Goal: Task Accomplishment & Management: Use online tool/utility

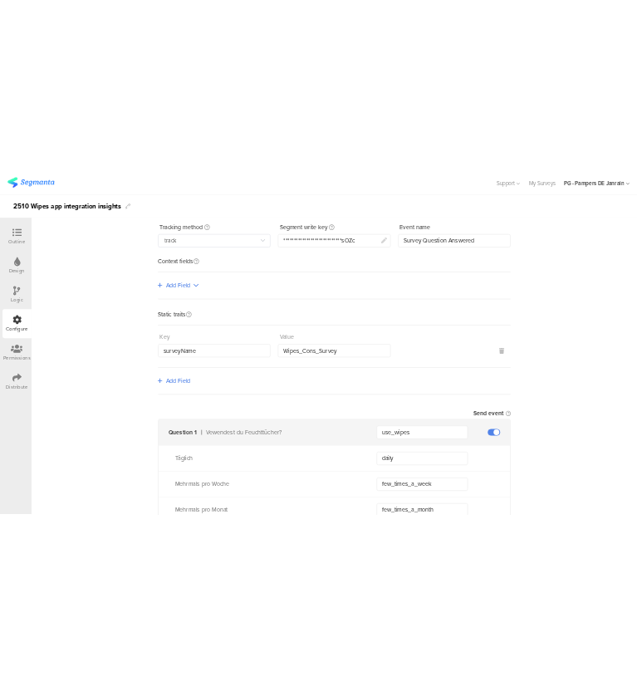
scroll to position [249, 0]
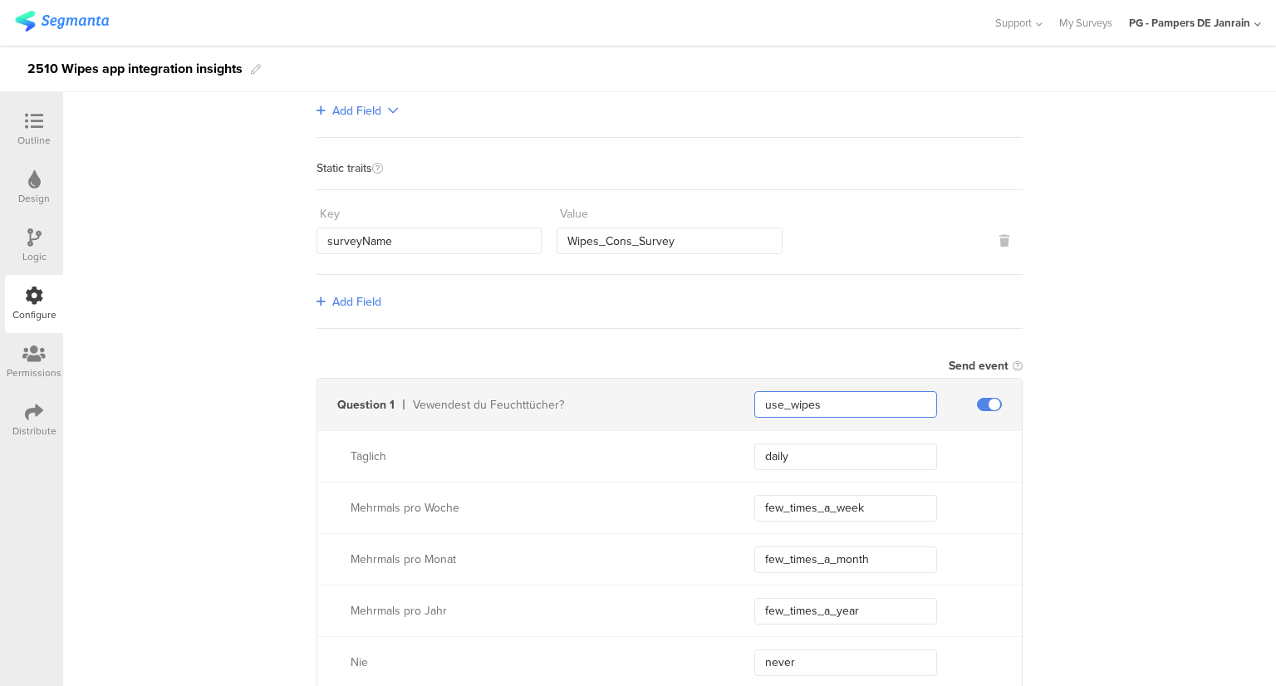
click at [776, 396] on input "use_wipes" at bounding box center [845, 404] width 183 height 27
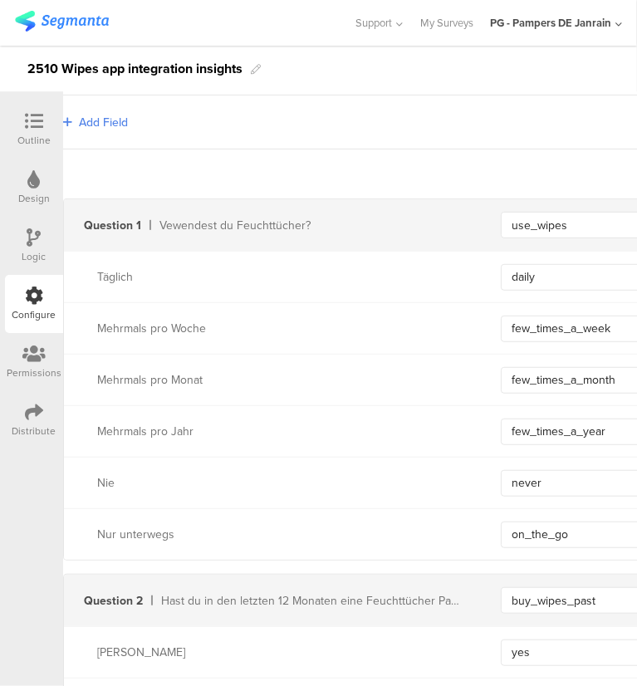
scroll to position [498, 0]
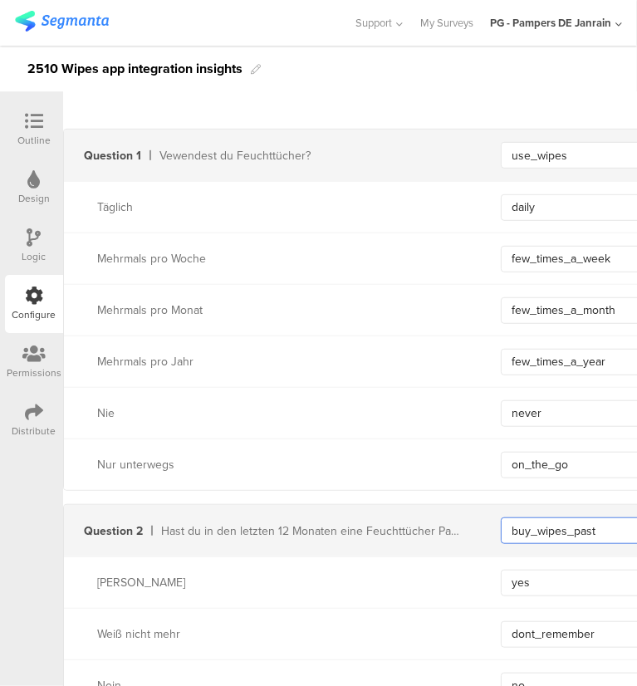
click at [544, 529] on input "buy_wipes_past" at bounding box center [592, 530] width 183 height 27
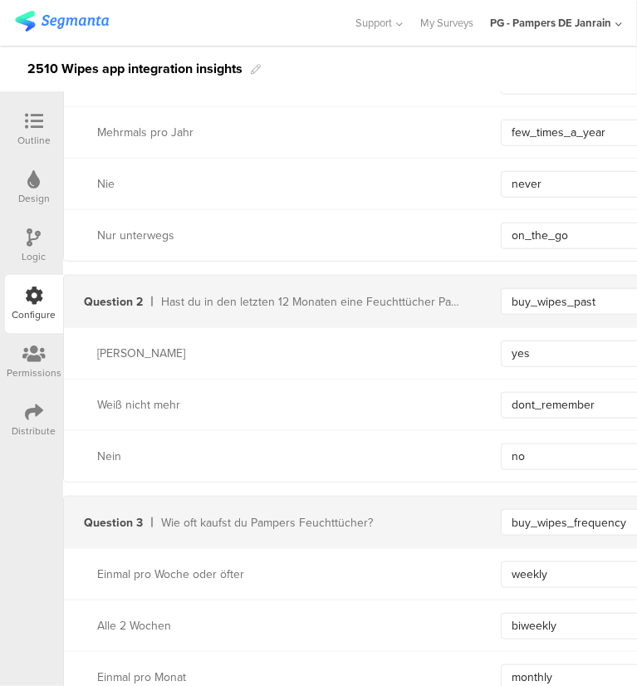
scroll to position [830, 0]
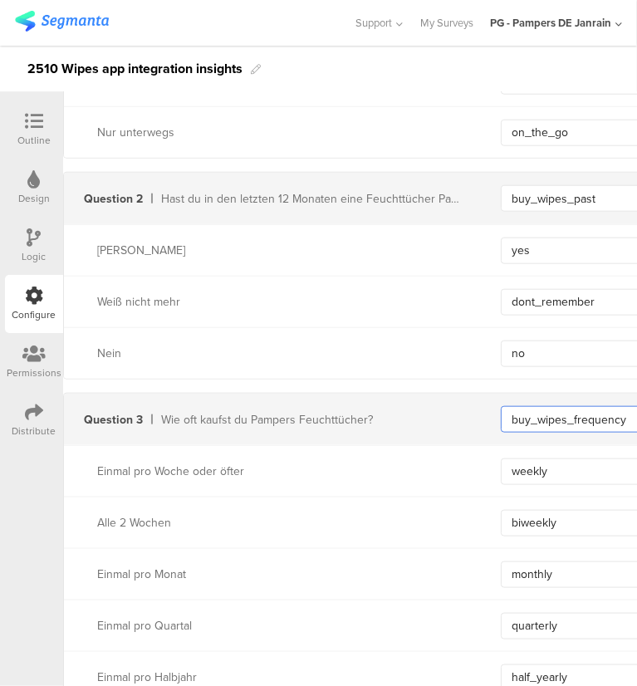
click at [541, 419] on input "buy_wipes_frequency" at bounding box center [592, 419] width 183 height 27
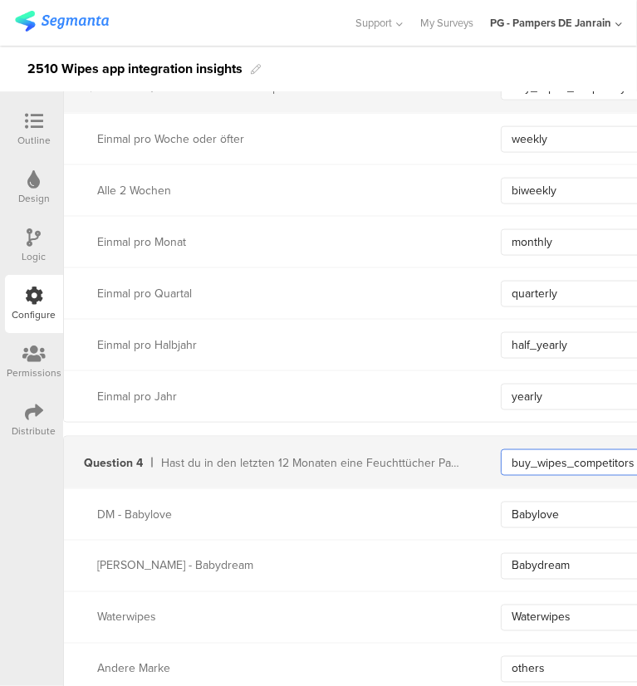
click at [549, 450] on input "buy_wipes_competitors" at bounding box center [592, 462] width 183 height 27
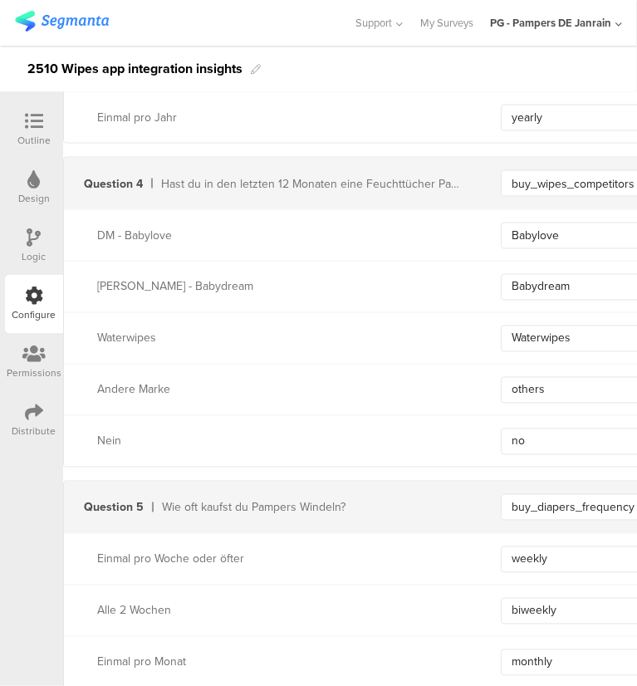
scroll to position [1438, 0]
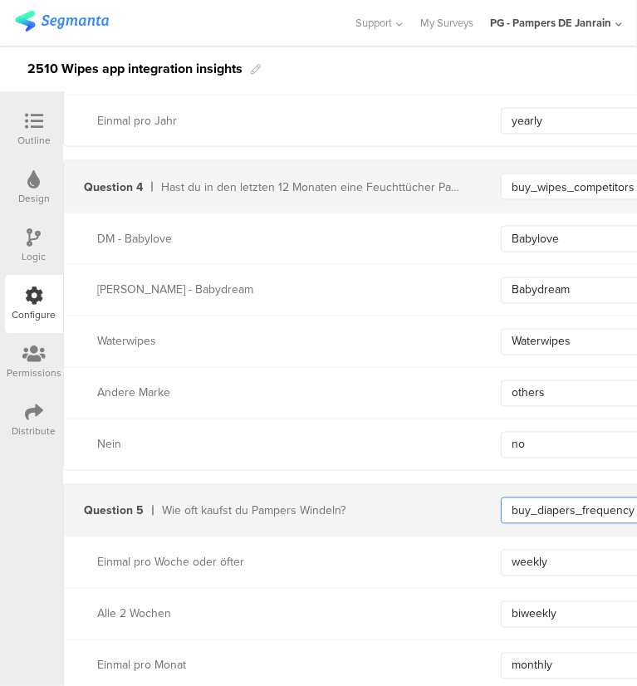
click at [556, 513] on input "buy_diapers_frequency" at bounding box center [592, 510] width 183 height 27
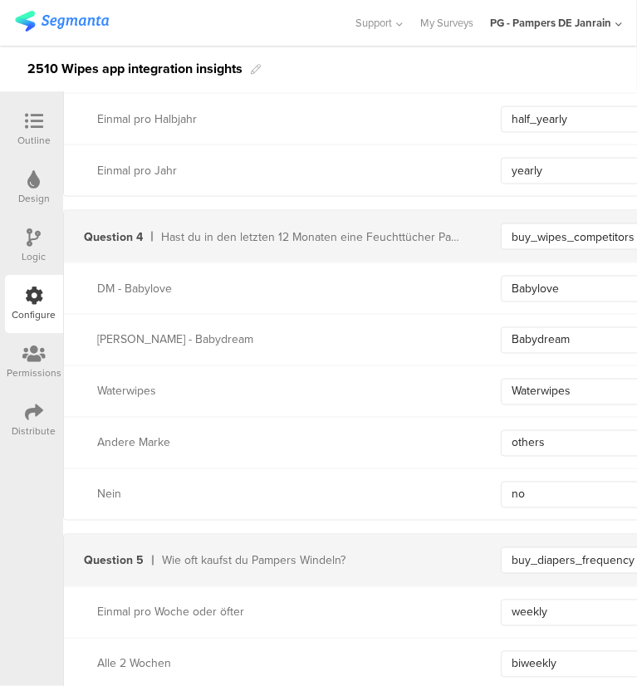
scroll to position [1364, 0]
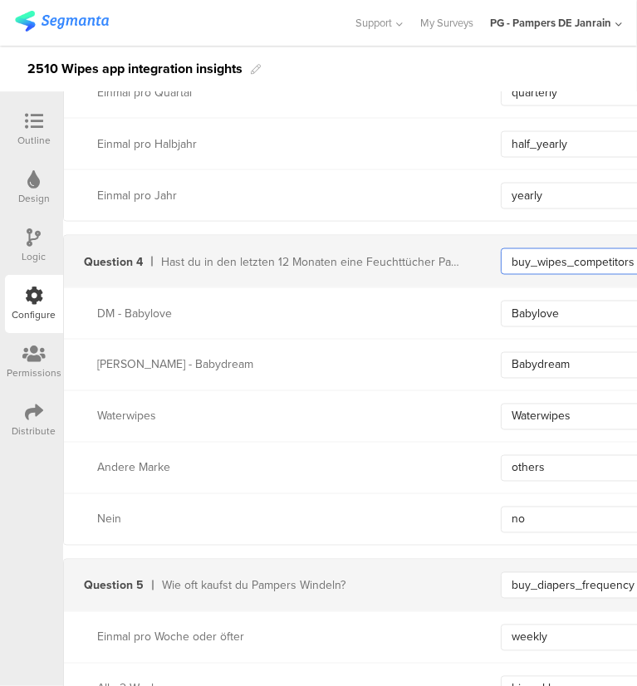
click at [567, 267] on input "buy_wipes_competitors" at bounding box center [592, 261] width 183 height 27
click at [566, 259] on input "buy_wipes_competitors" at bounding box center [592, 261] width 183 height 27
click at [566, 582] on input "buy_diapers_frequency" at bounding box center [592, 585] width 183 height 27
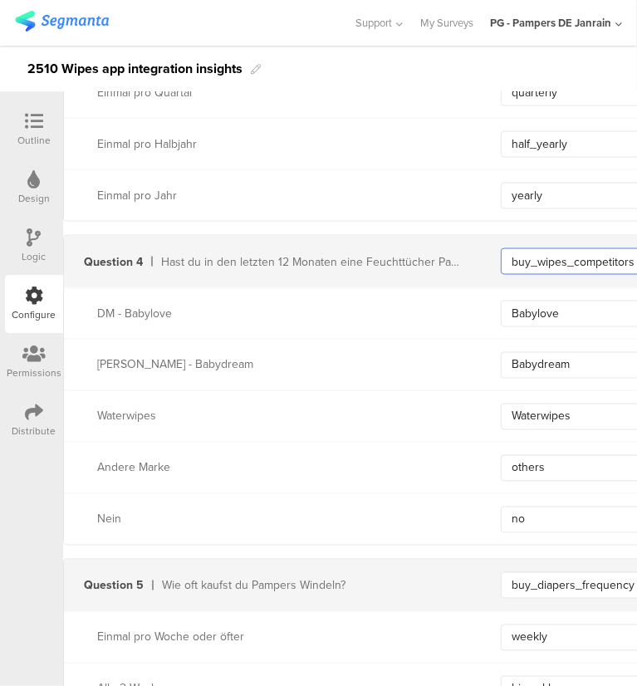
click at [567, 248] on input "buy_wipes_competitors" at bounding box center [592, 261] width 183 height 27
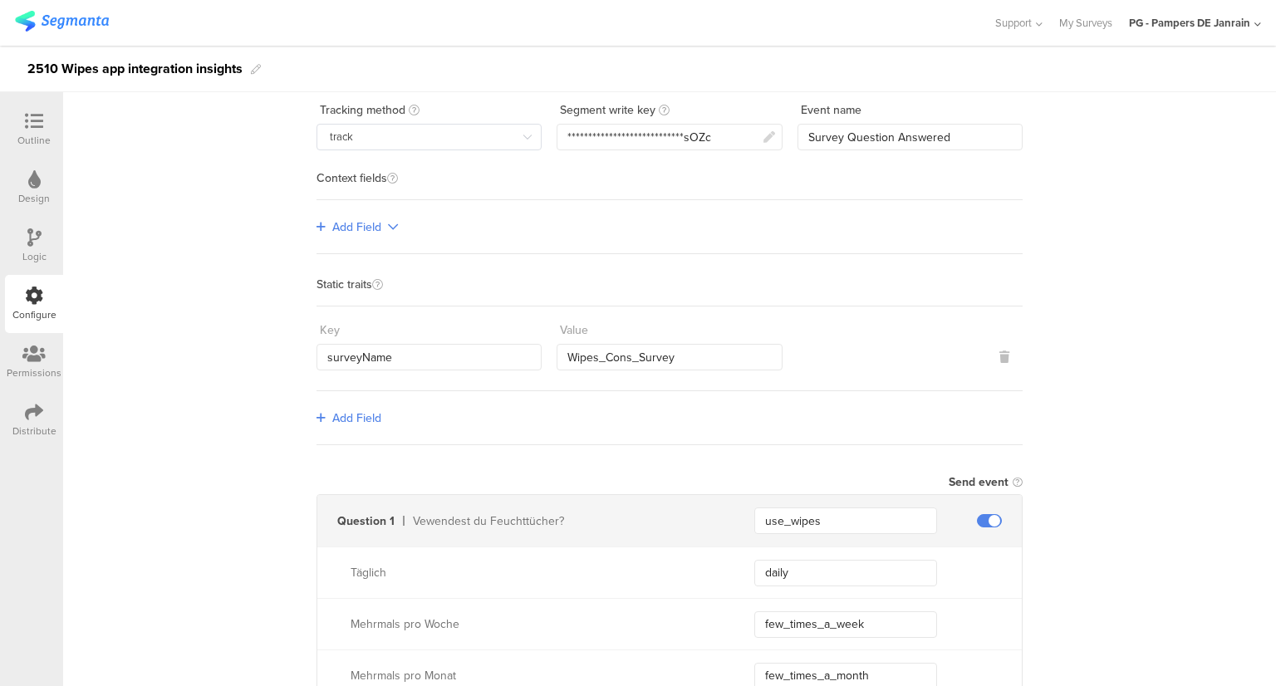
scroll to position [0, 0]
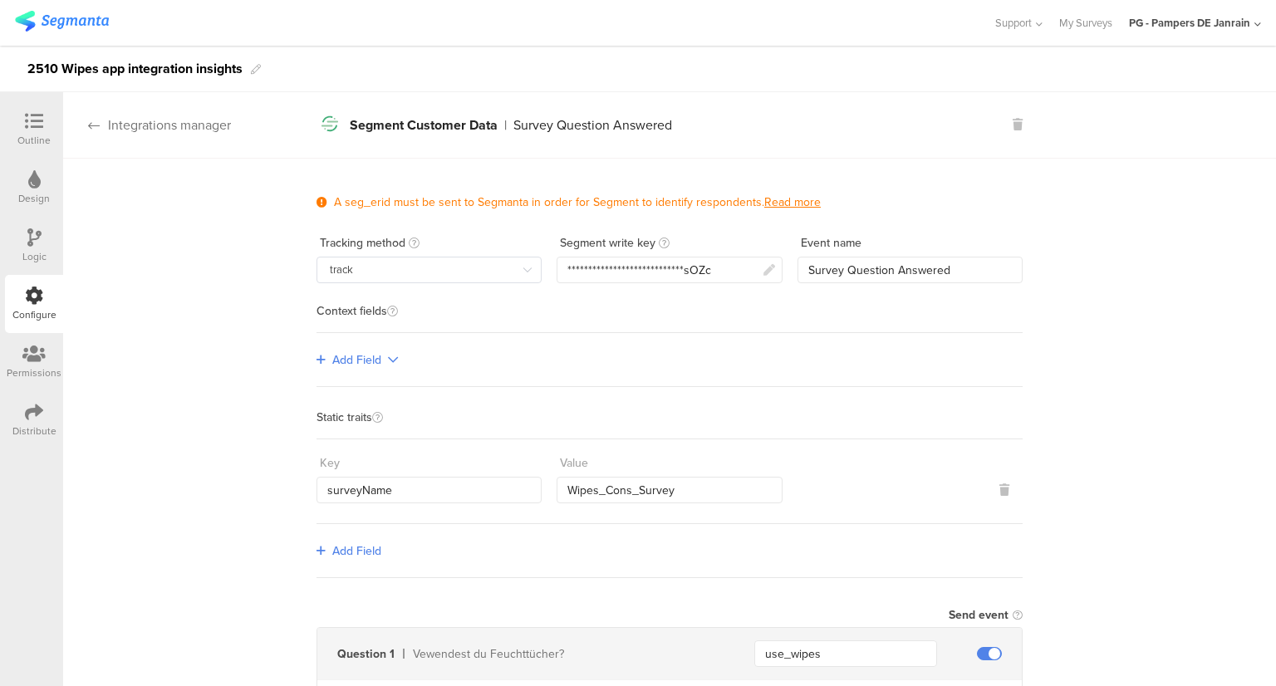
click at [105, 130] on div "Integrations manager" at bounding box center [147, 124] width 168 height 19
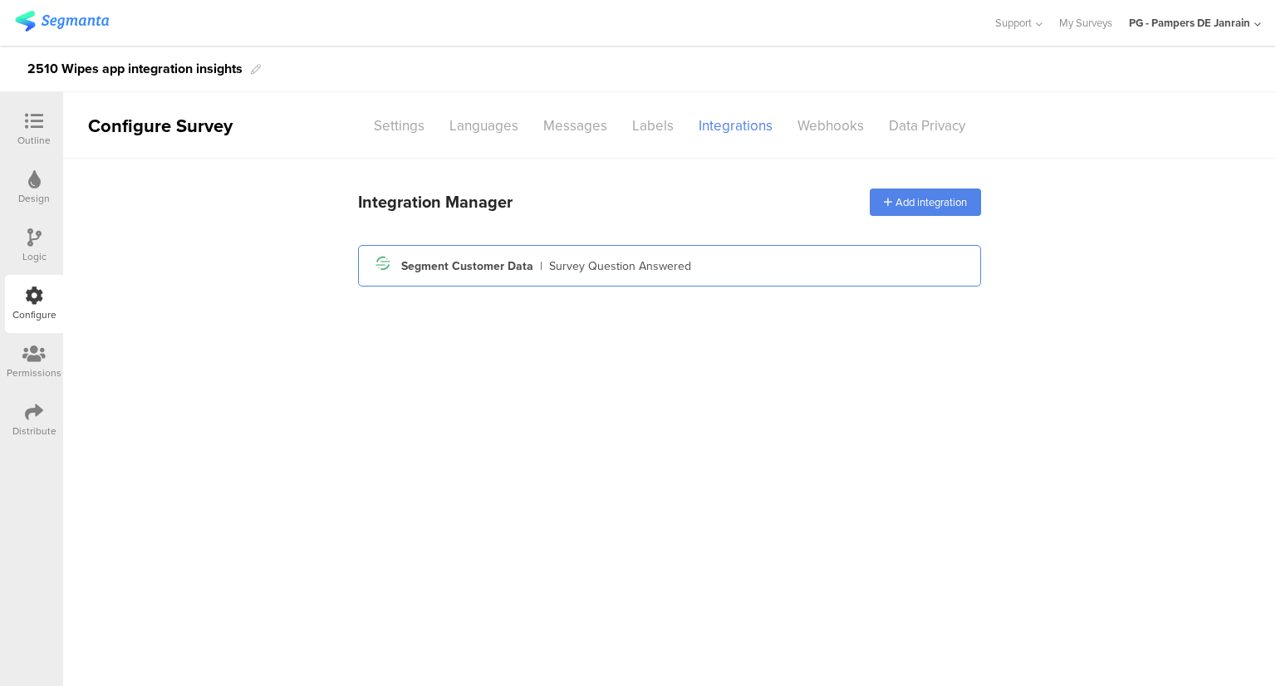
click at [694, 272] on div "Segment icon Created with Sketch. Segment Customer Data | Survey Question Answe…" at bounding box center [669, 266] width 596 height 28
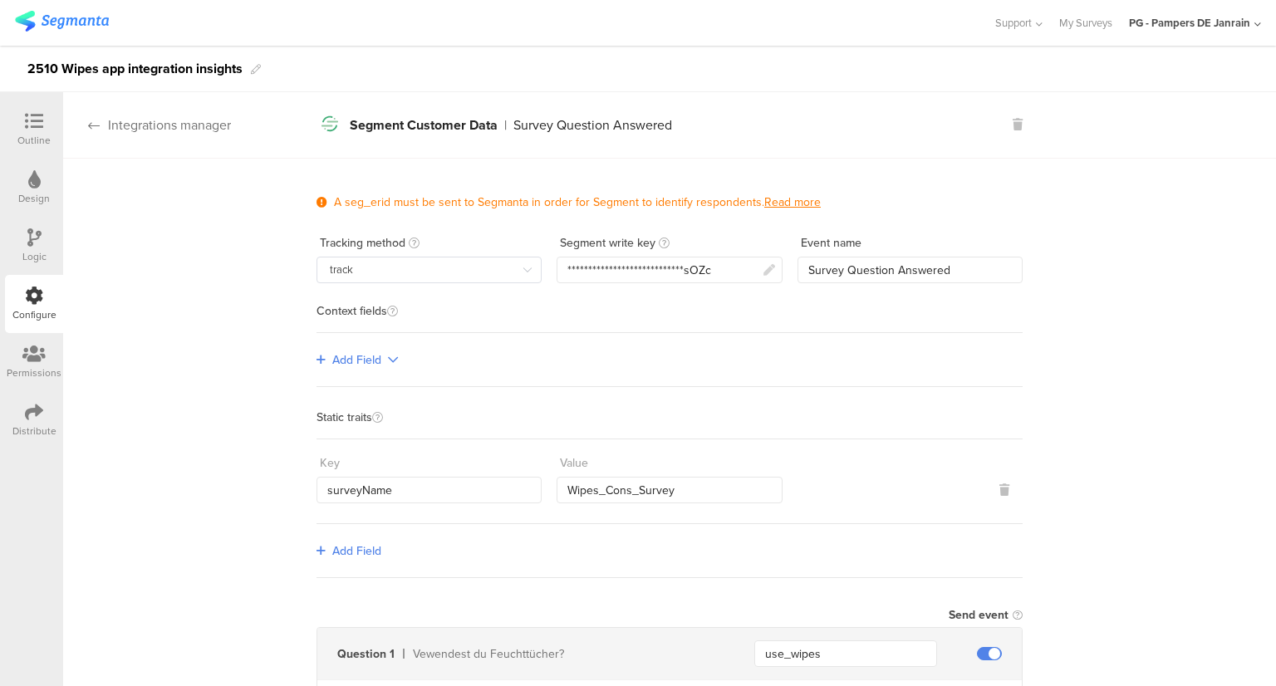
click at [94, 124] on icon at bounding box center [94, 125] width 12 height 13
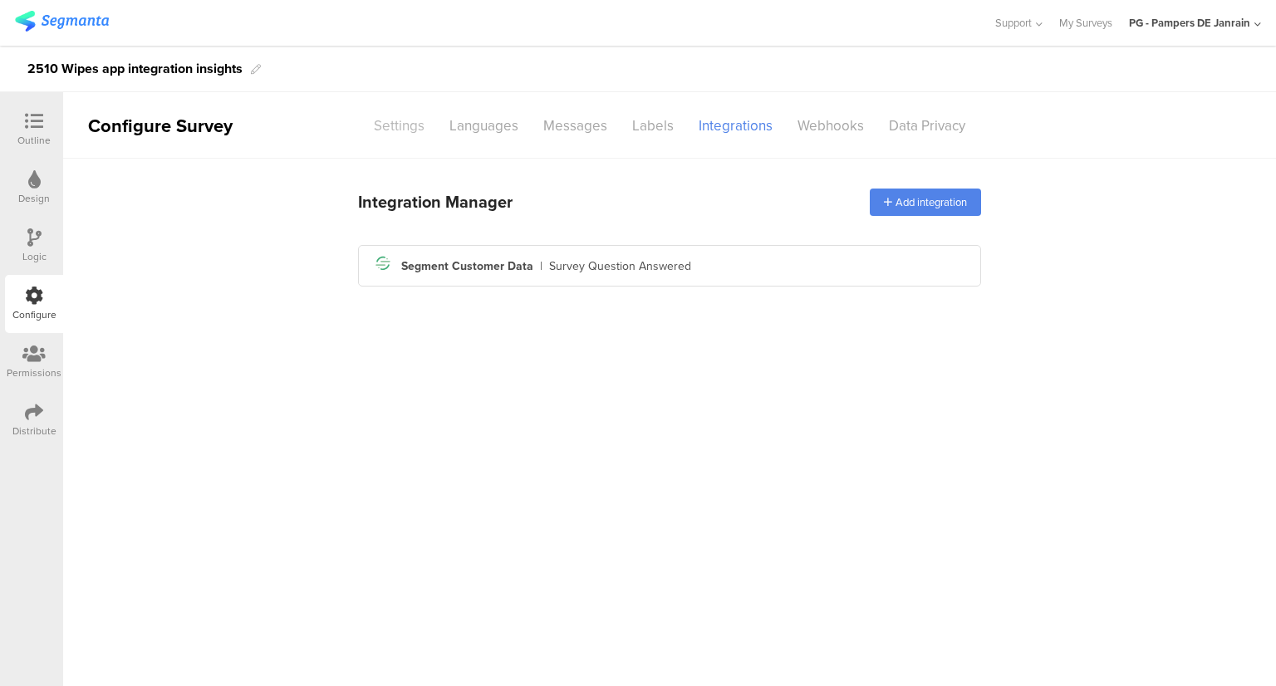
click at [375, 122] on div "Settings" at bounding box center [399, 125] width 76 height 29
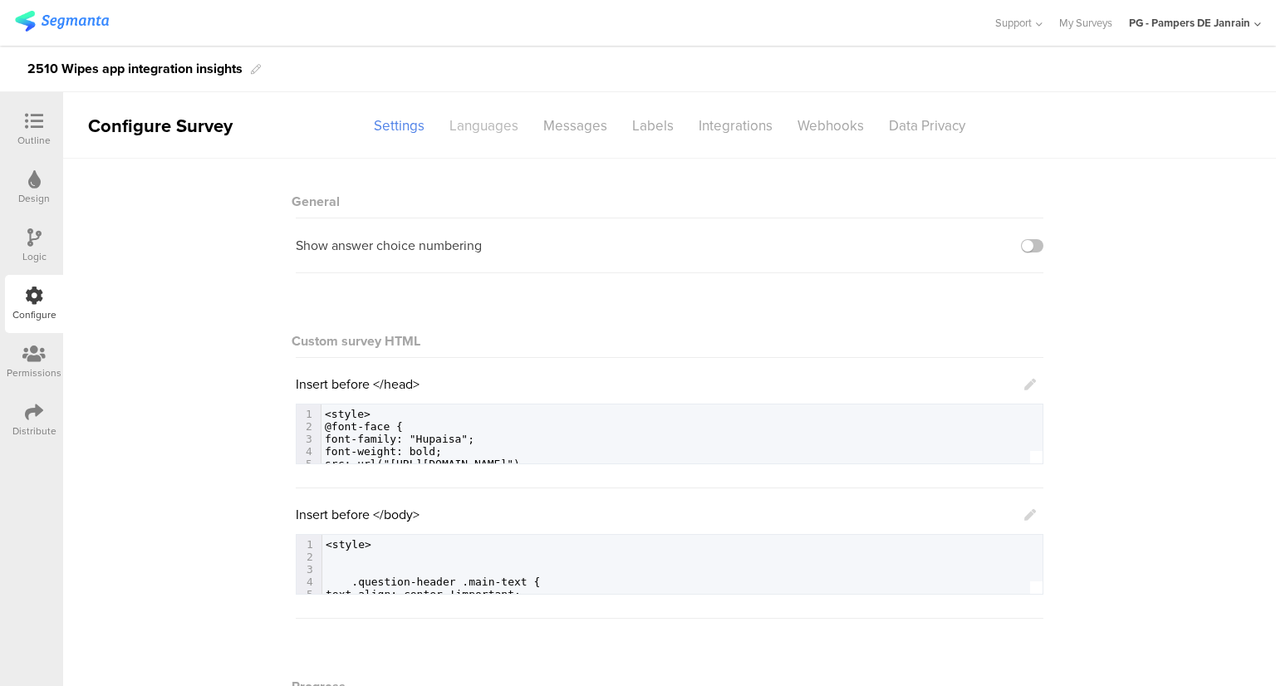
click at [458, 129] on div "Languages" at bounding box center [484, 125] width 94 height 29
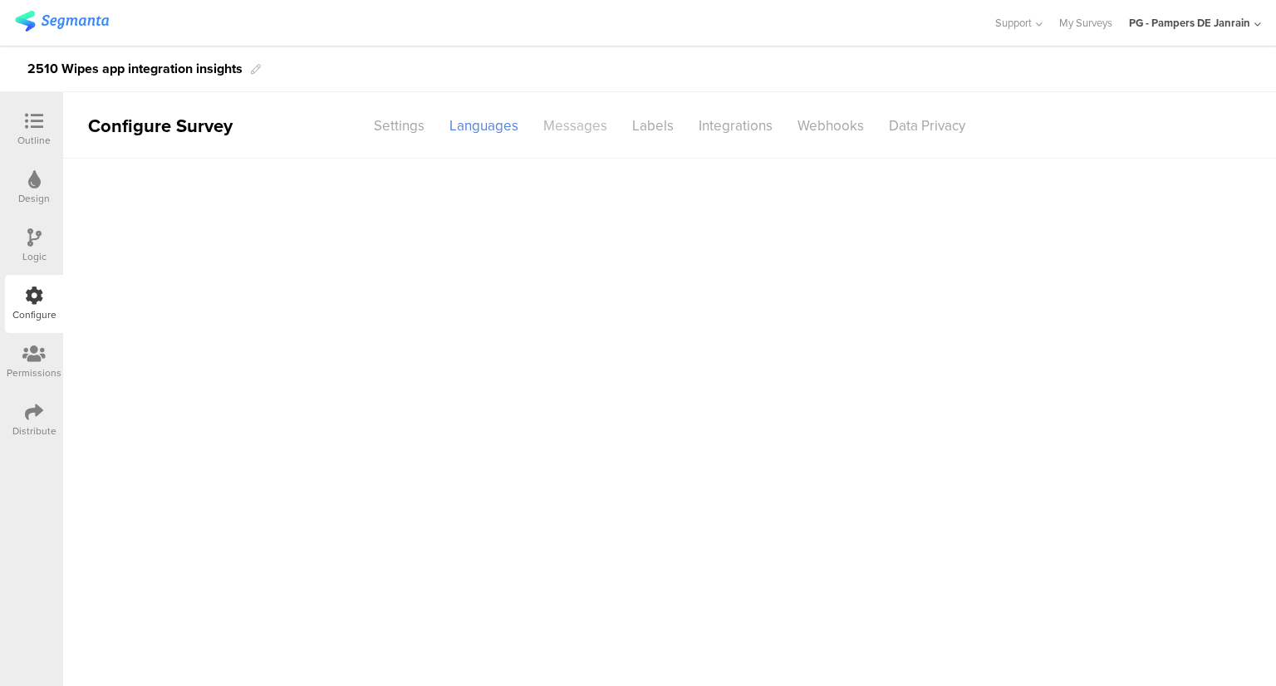
click at [561, 125] on div "Messages" at bounding box center [575, 125] width 89 height 29
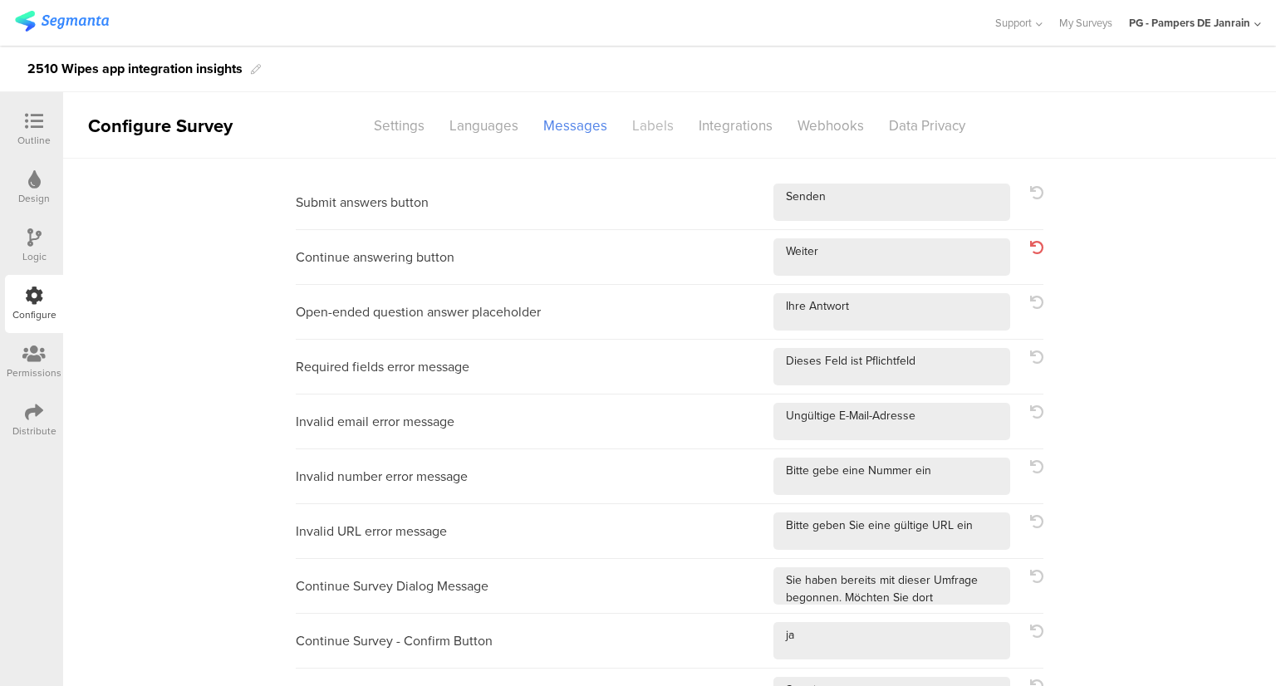
click at [640, 121] on div "Labels" at bounding box center [653, 125] width 66 height 29
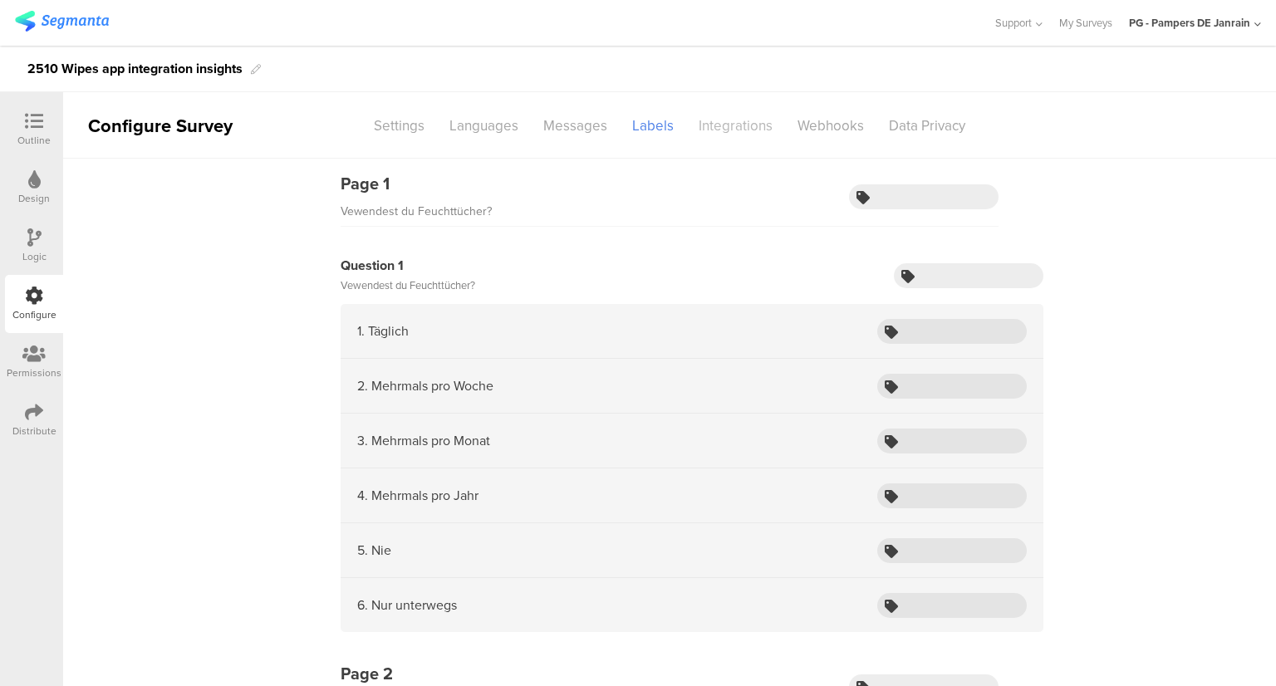
click at [707, 134] on div "Integrations" at bounding box center [735, 125] width 99 height 29
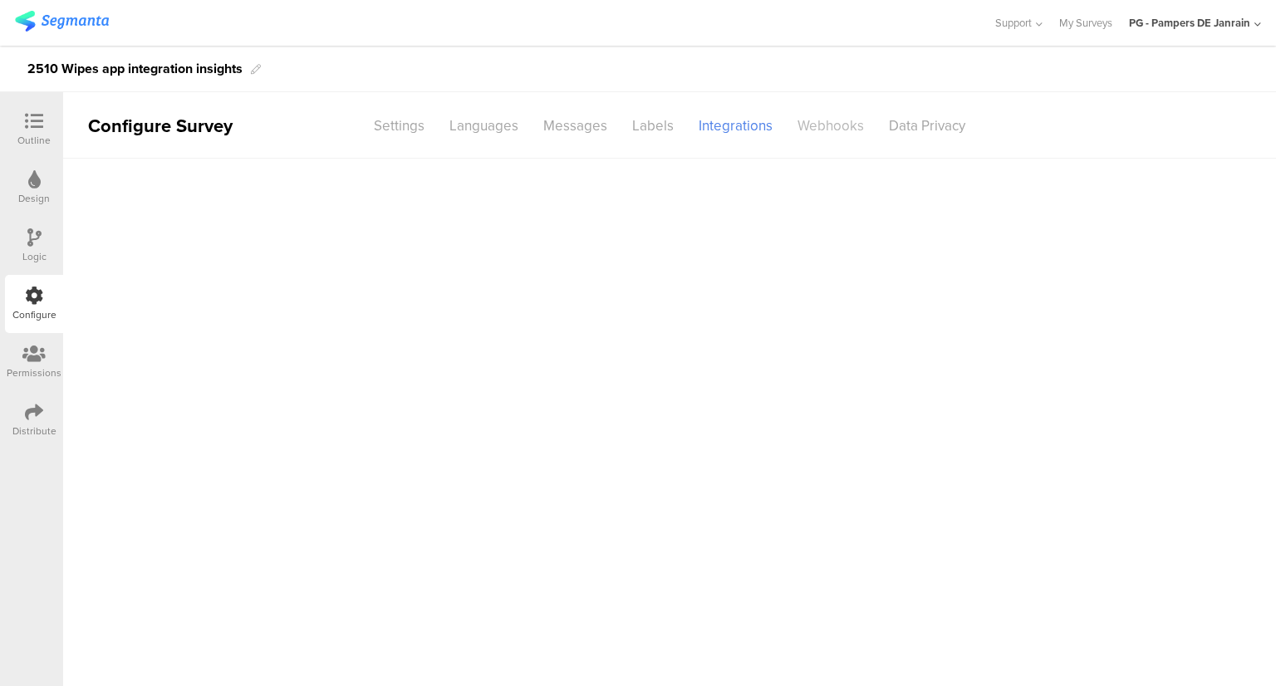
click at [850, 131] on div "Webhooks" at bounding box center [830, 125] width 91 height 29
click at [930, 126] on div "Data Privacy" at bounding box center [926, 125] width 101 height 29
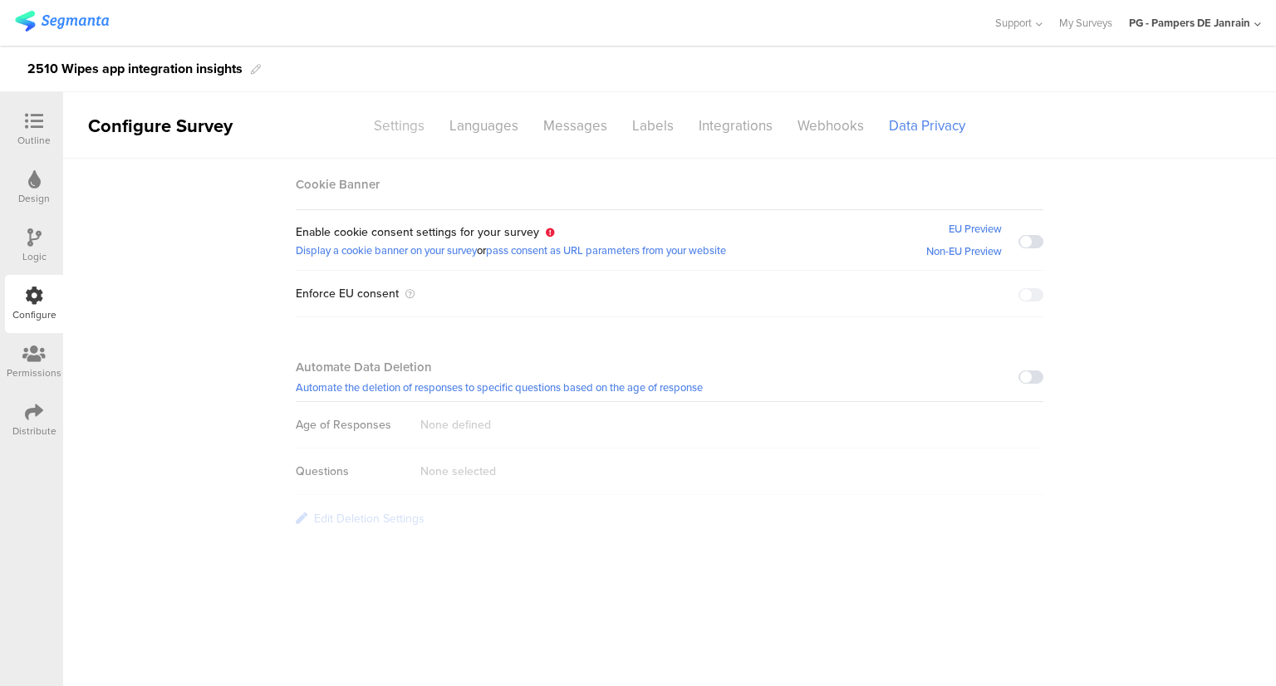
click at [397, 139] on div "Settings" at bounding box center [399, 125] width 76 height 29
click at [1066, 220] on section "Cookie Banner Enable cookie consent settings for your survey Display a cookie b…" at bounding box center [669, 350] width 1212 height 383
click at [1036, 241] on span at bounding box center [1030, 241] width 25 height 13
click at [1029, 247] on span at bounding box center [1030, 241] width 25 height 13
click at [822, 136] on div "Webhooks" at bounding box center [830, 125] width 91 height 29
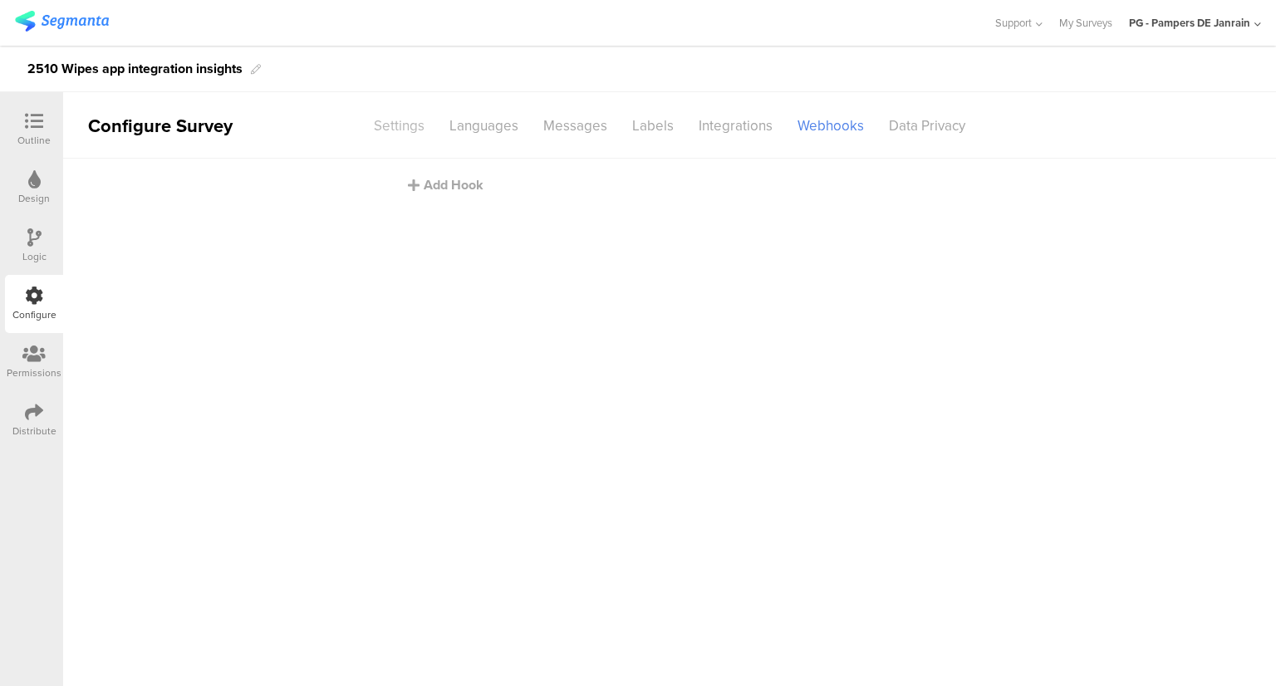
click at [409, 123] on div "Settings" at bounding box center [399, 125] width 76 height 29
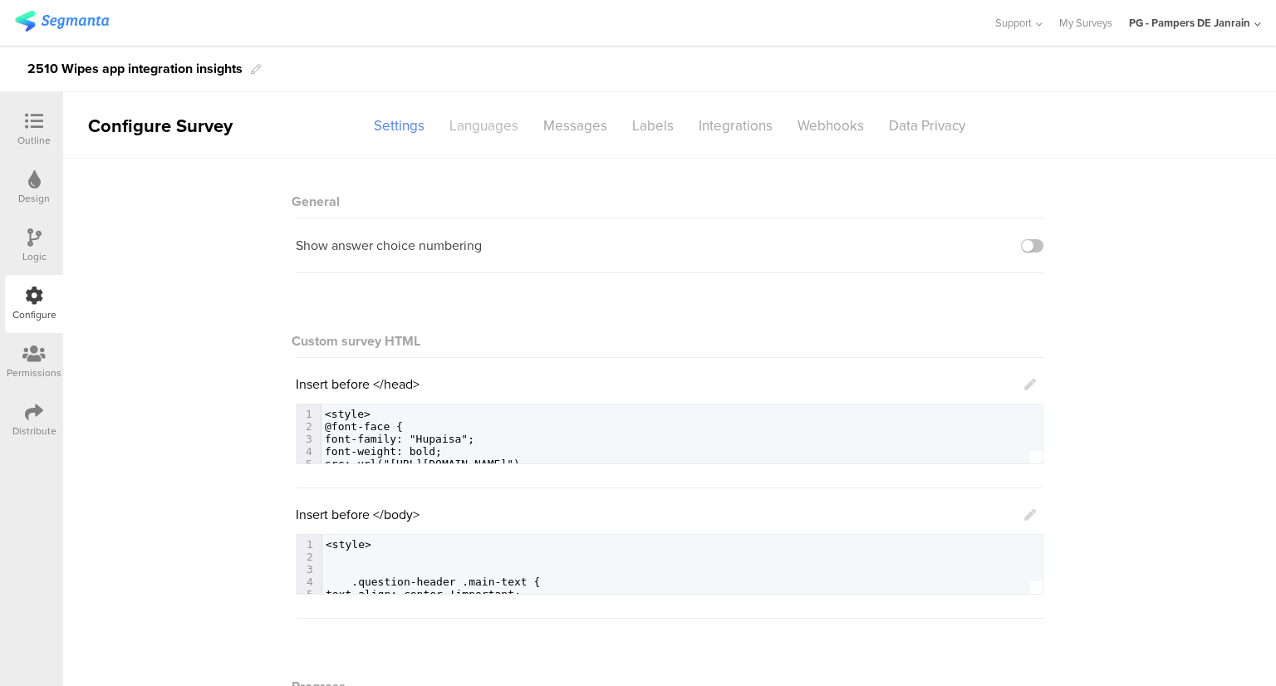
click at [472, 125] on div "Languages" at bounding box center [484, 125] width 94 height 29
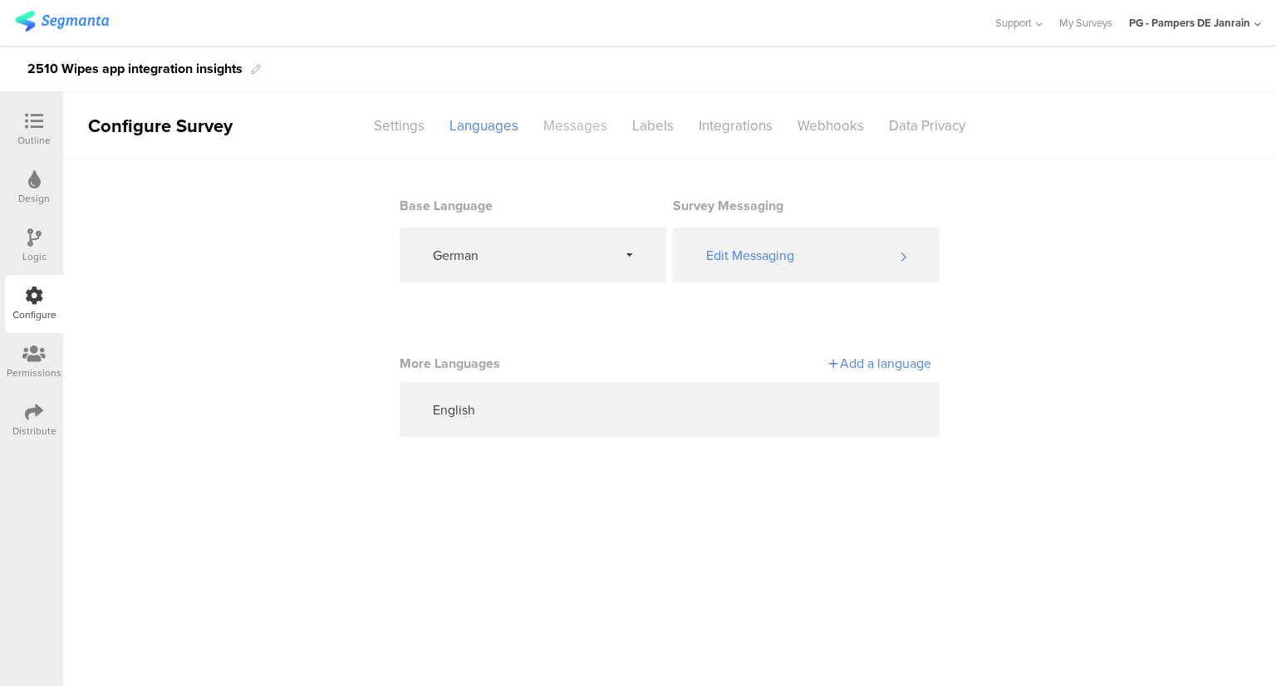
click at [573, 130] on div "Messages" at bounding box center [575, 125] width 89 height 29
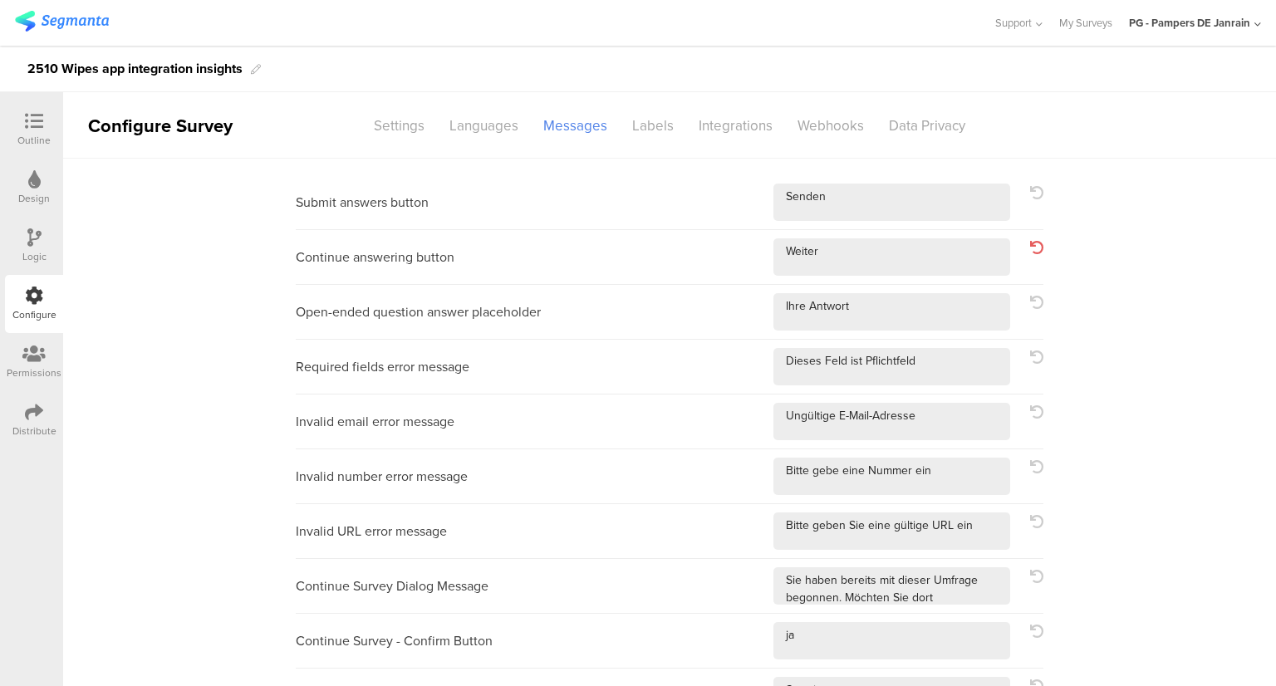
click at [35, 416] on icon at bounding box center [34, 412] width 18 height 18
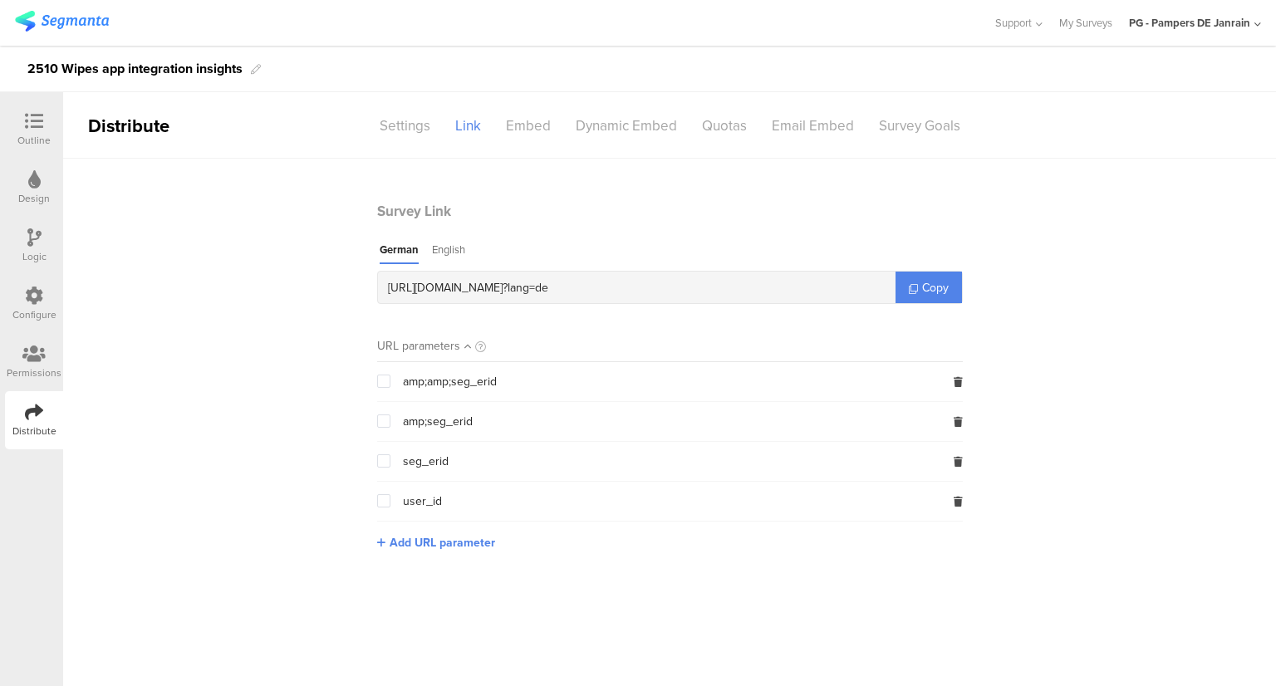
click at [385, 467] on span at bounding box center [383, 460] width 13 height 13
click at [390, 454] on input "checkbox" at bounding box center [390, 454] width 0 height 0
click at [377, 499] on span at bounding box center [383, 500] width 13 height 13
click at [390, 494] on input "checkbox" at bounding box center [390, 494] width 0 height 0
click at [380, 502] on span at bounding box center [383, 500] width 13 height 13
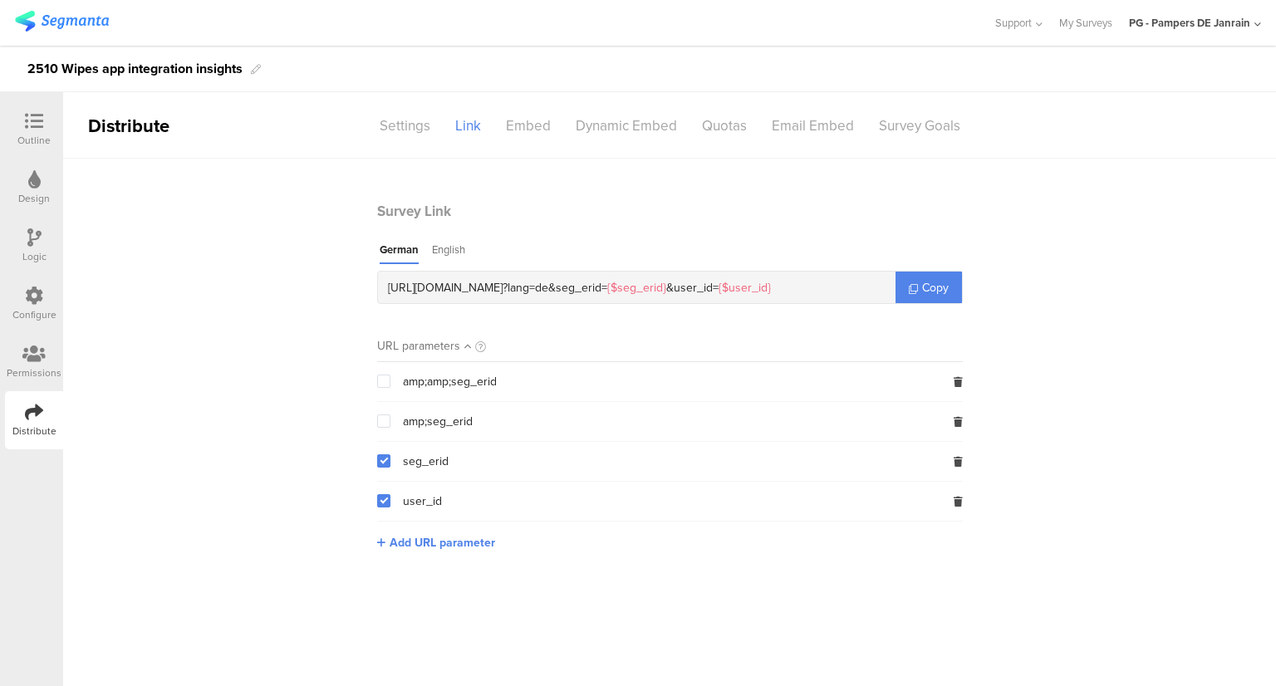
click at [390, 494] on input "checkbox" at bounding box center [390, 494] width 0 height 0
drag, startPoint x: 438, startPoint y: 254, endPoint x: 418, endPoint y: 247, distance: 21.8
click at [438, 253] on div "English" at bounding box center [448, 253] width 33 height 22
click at [406, 246] on div "German" at bounding box center [398, 253] width 37 height 22
click at [399, 247] on div "German" at bounding box center [399, 253] width 39 height 22
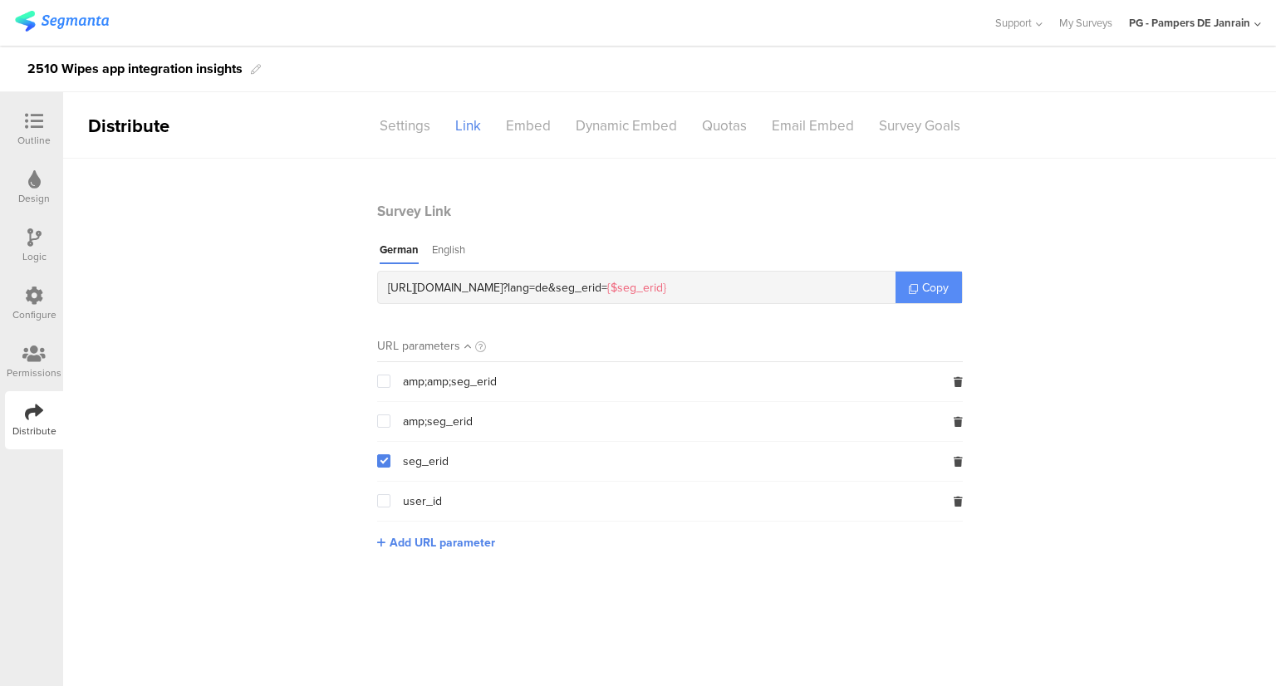
click at [926, 281] on span "Copy" at bounding box center [935, 287] width 27 height 17
click at [50, 28] on img at bounding box center [62, 21] width 94 height 21
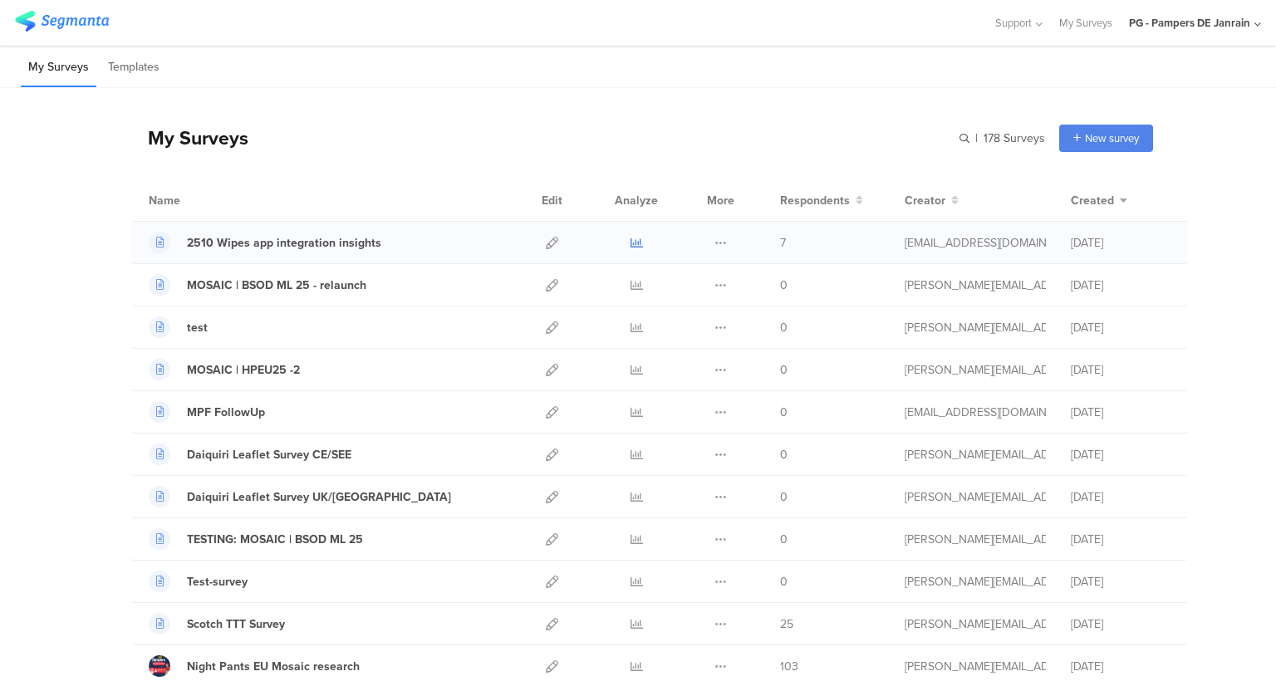
click at [631, 240] on icon at bounding box center [636, 243] width 12 height 12
click at [1007, 140] on input "text" at bounding box center [928, 138] width 233 height 27
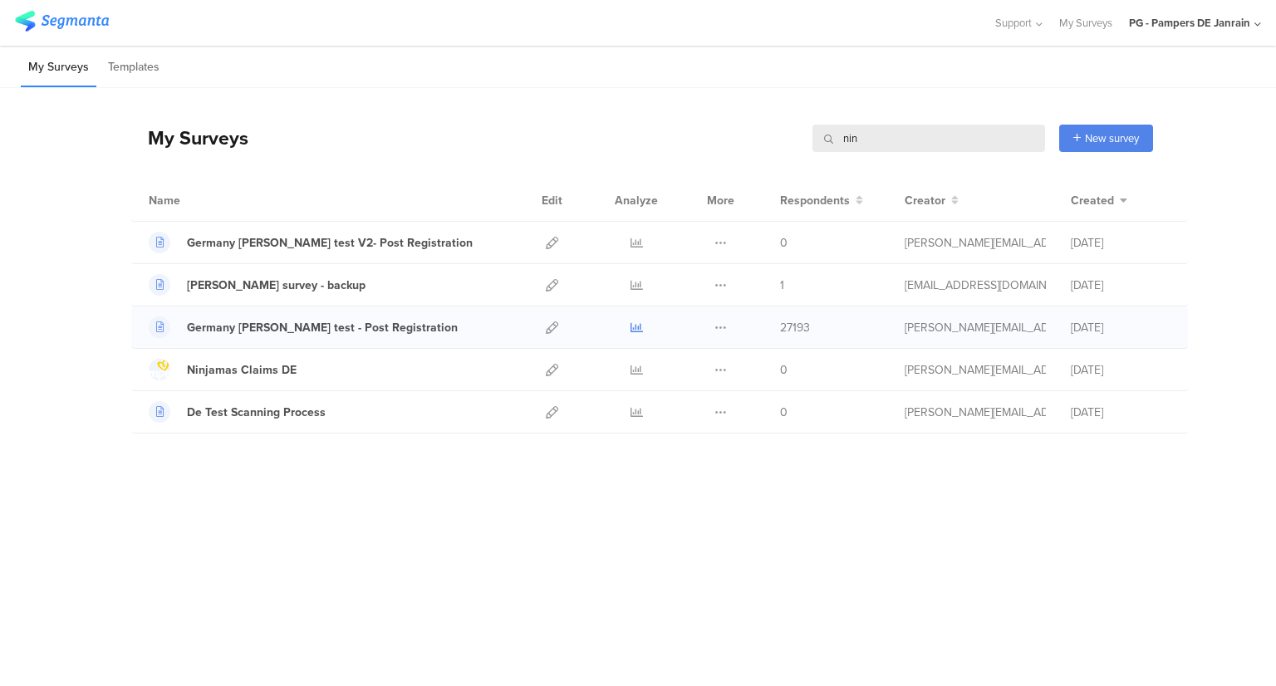
type input "nin"
click at [637, 326] on icon at bounding box center [636, 327] width 12 height 12
click at [552, 324] on icon at bounding box center [552, 327] width 12 height 12
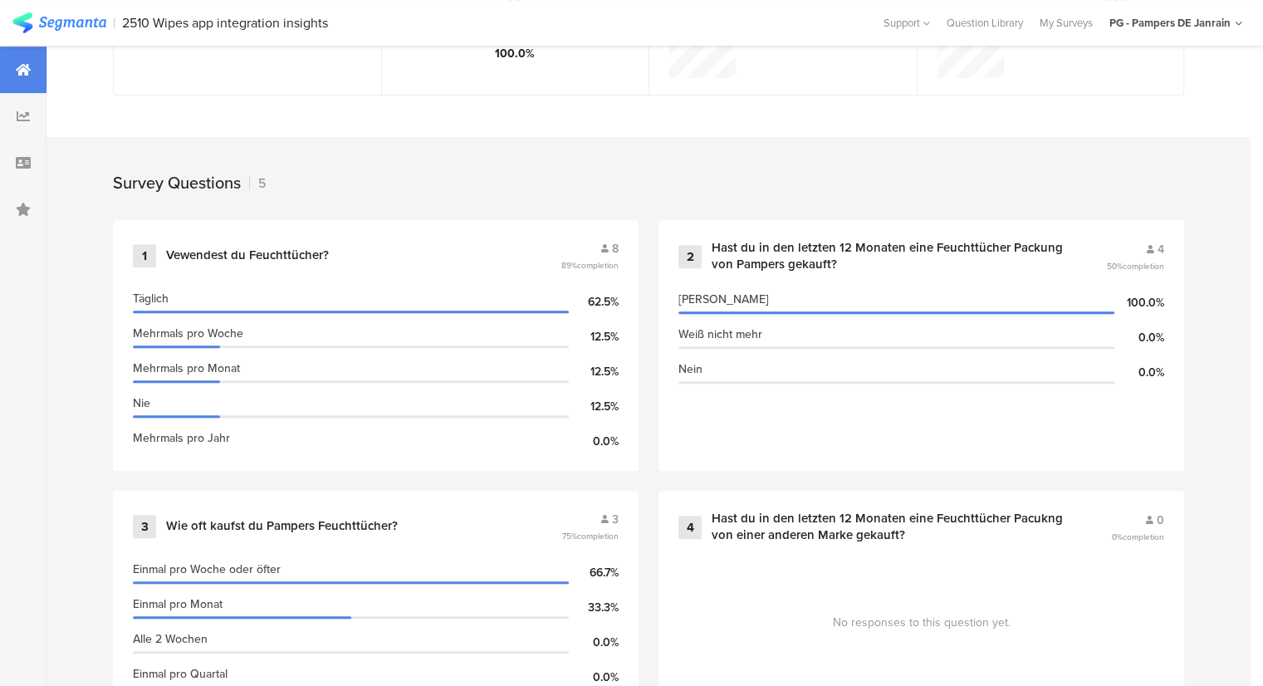
scroll to position [83, 0]
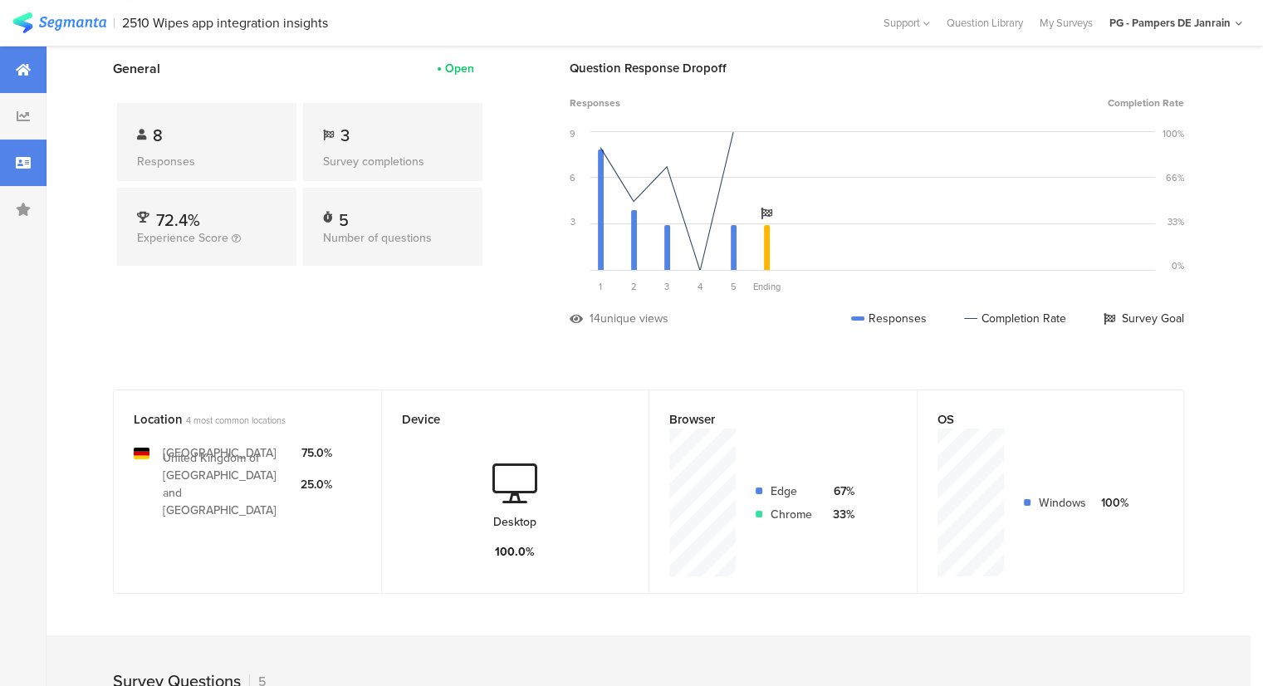
click at [27, 153] on div at bounding box center [23, 163] width 47 height 47
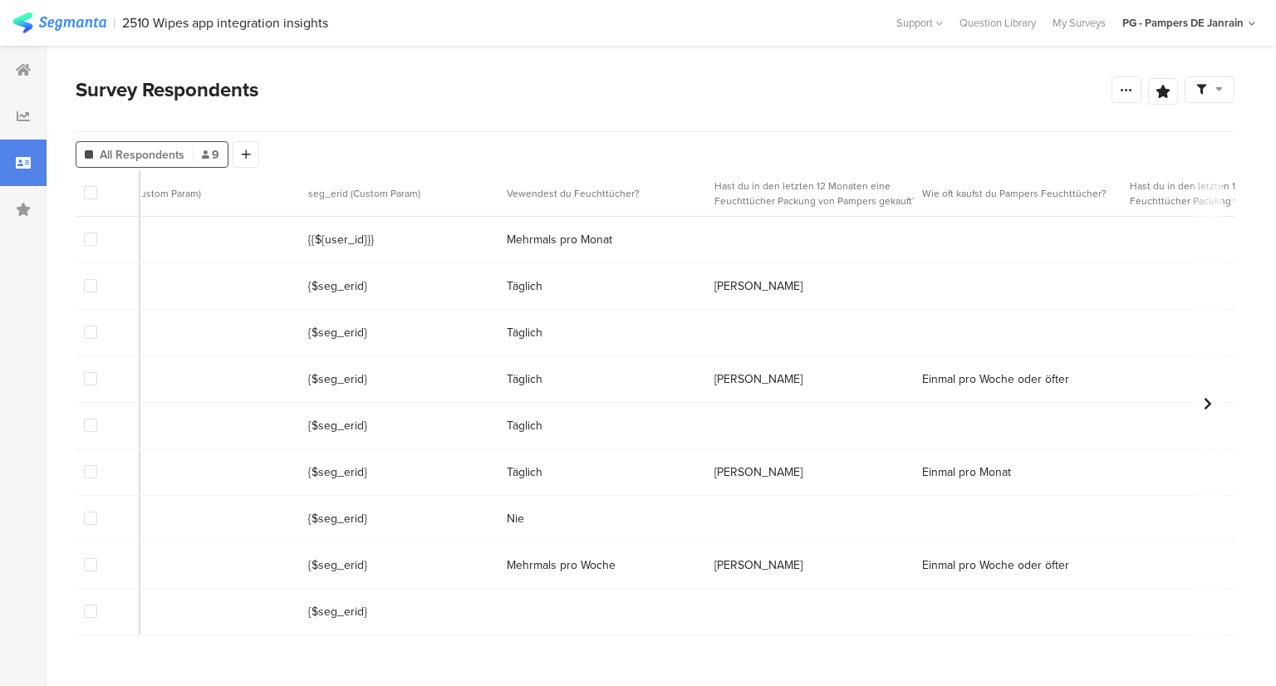
scroll to position [0, 425]
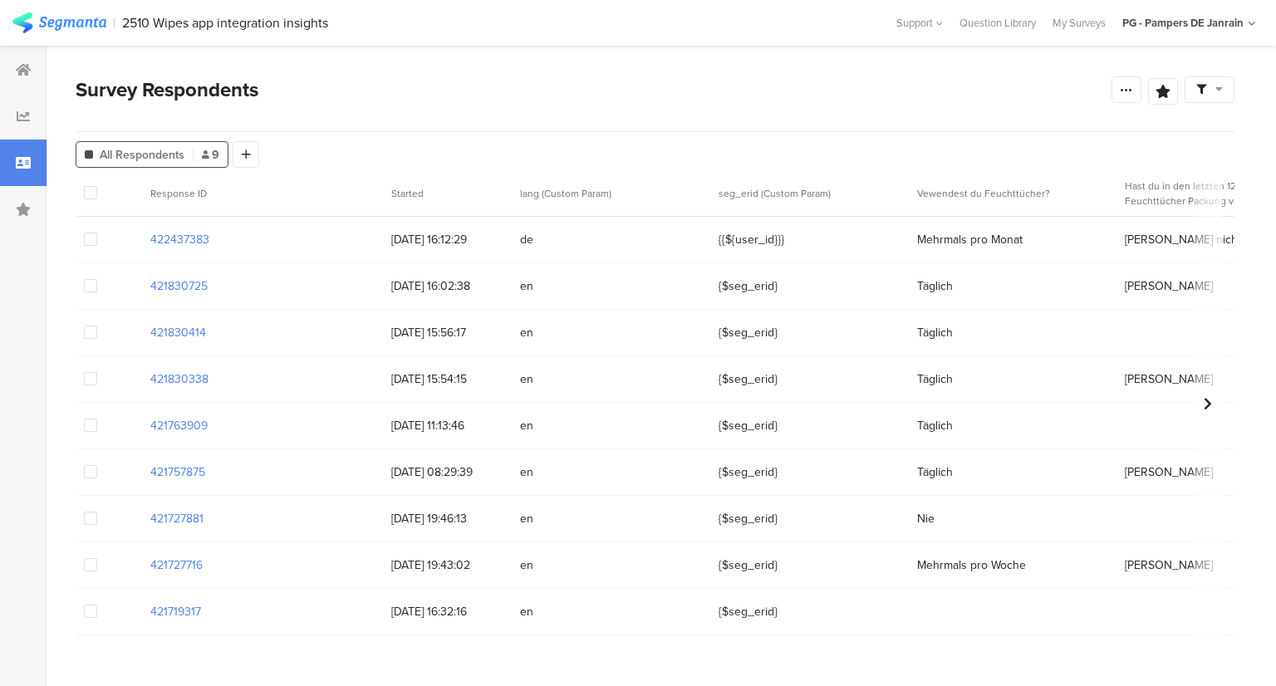
scroll to position [0, 743]
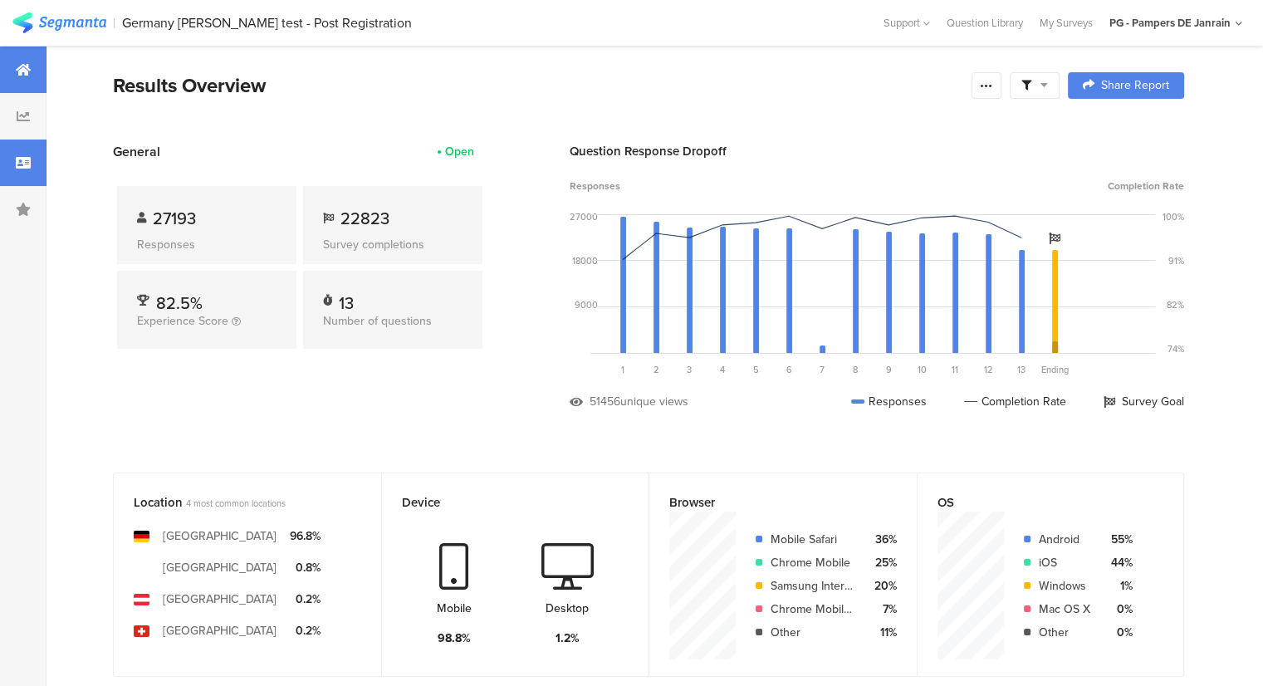
click at [29, 167] on icon at bounding box center [23, 162] width 15 height 13
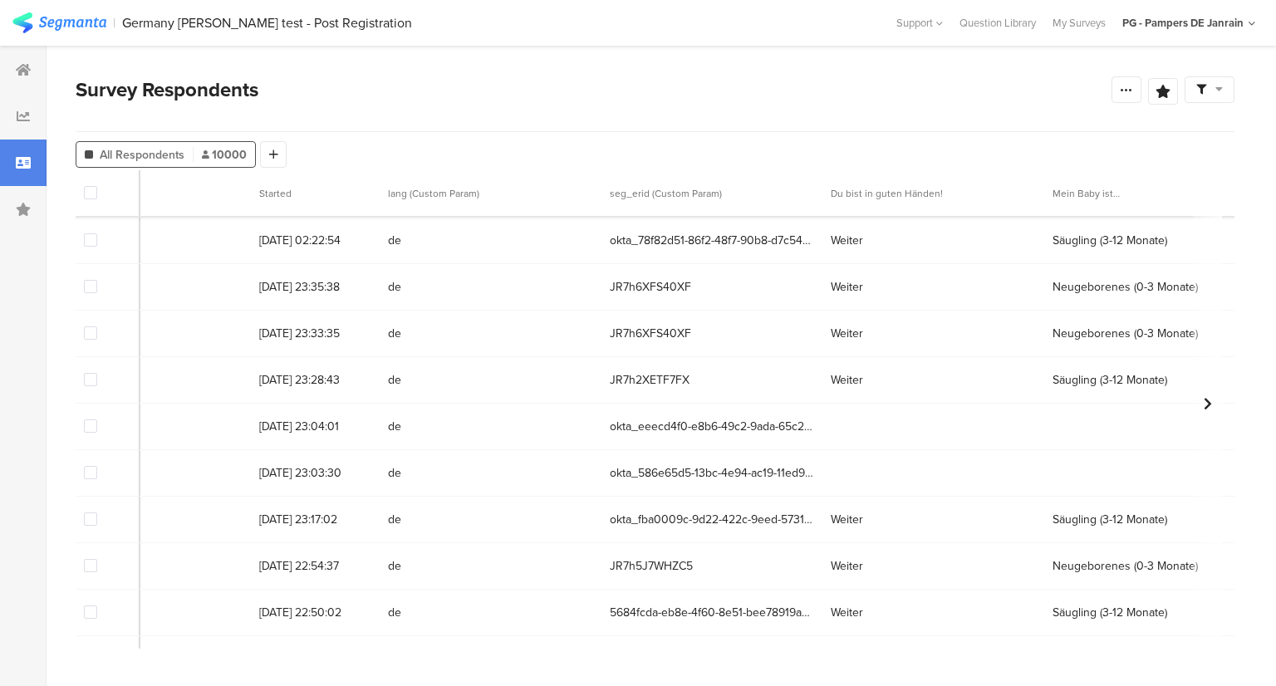
scroll to position [0, 146]
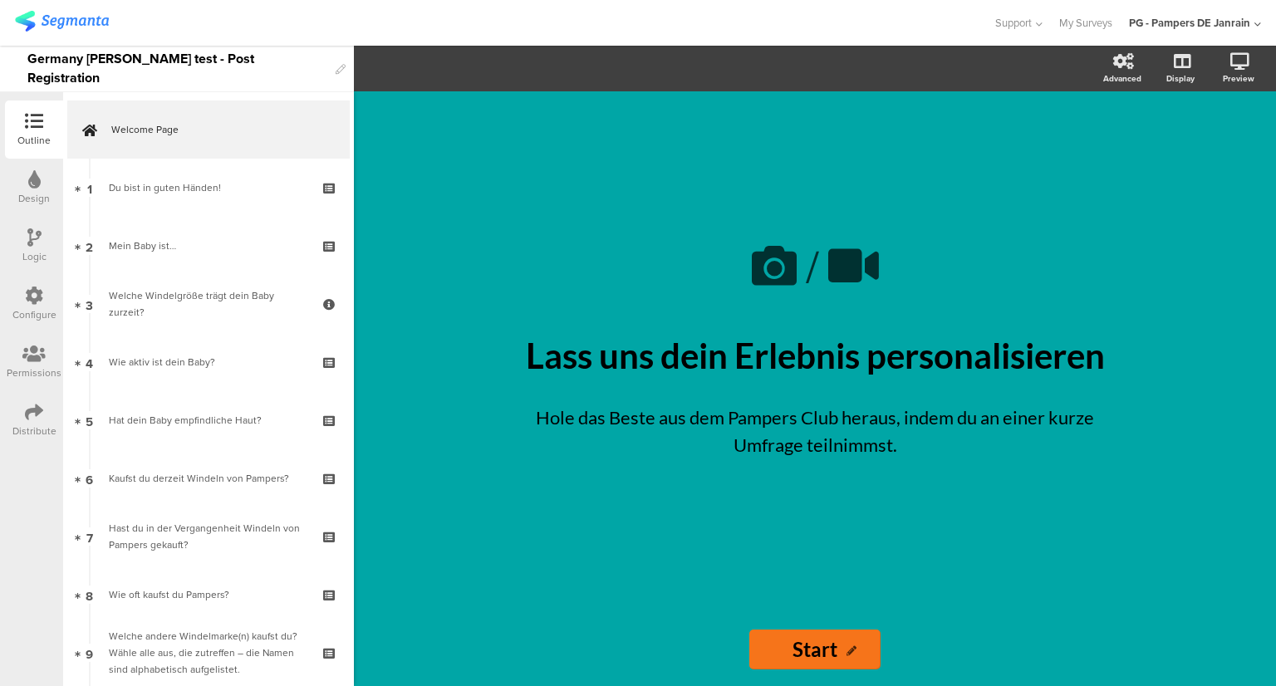
click at [56, 413] on div "Distribute" at bounding box center [34, 420] width 58 height 58
